Goal: Task Accomplishment & Management: Complete application form

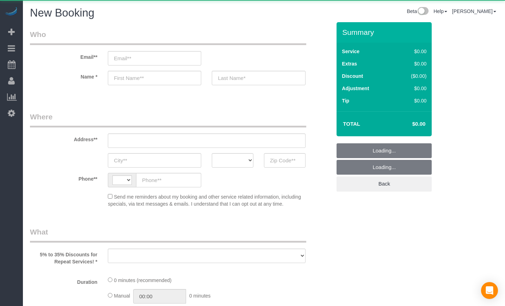
select select "string:[GEOGRAPHIC_DATA]"
select select "object:770"
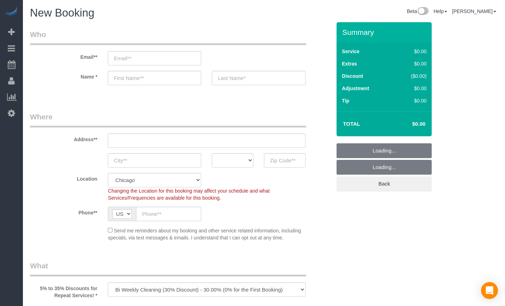
select select "512"
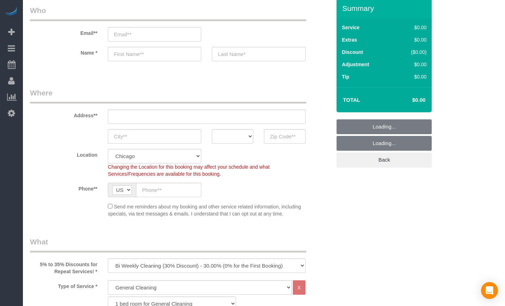
scroll to position [59, 0]
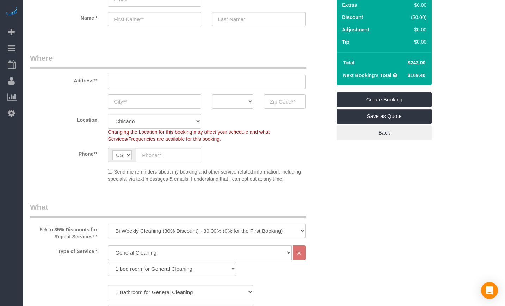
click at [172, 229] on select "One Time Cleaning Weekly Cleaning (35% Discount) - 35.00% (0% for the First Boo…" at bounding box center [206, 231] width 197 height 14
select select "object:1005"
click at [108, 224] on select "One Time Cleaning Weekly Cleaning (35% Discount) - 35.00% (0% for the First Boo…" at bounding box center [206, 231] width 197 height 14
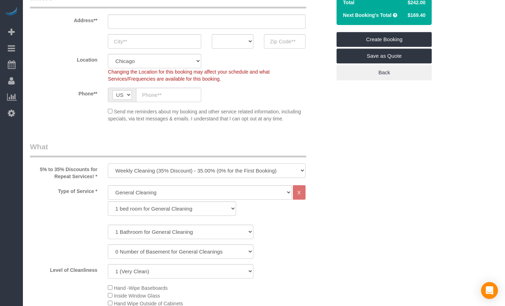
scroll to position [117, 0]
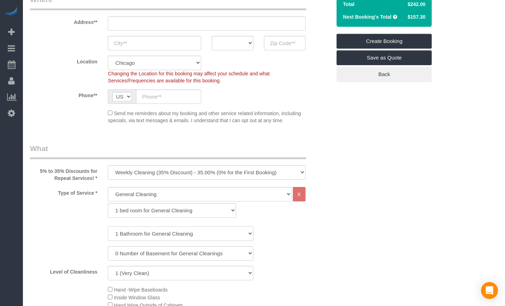
click at [155, 237] on select "1 Bathroom for General Cleaning 2 Bathroom for General Cleanings 3 Bathroom for…" at bounding box center [181, 234] width 146 height 14
select select "2"
click at [108, 227] on select "1 Bathroom for General Cleaning 2 Bathroom for General Cleanings 3 Bathroom for…" at bounding box center [181, 234] width 146 height 14
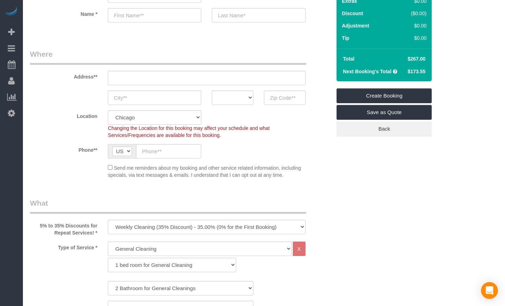
scroll to position [59, 0]
